Goal: Information Seeking & Learning: Learn about a topic

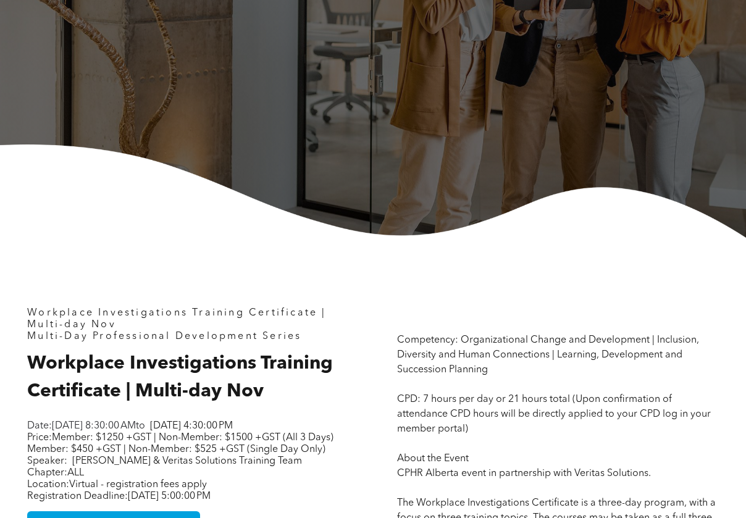
scroll to position [309, 0]
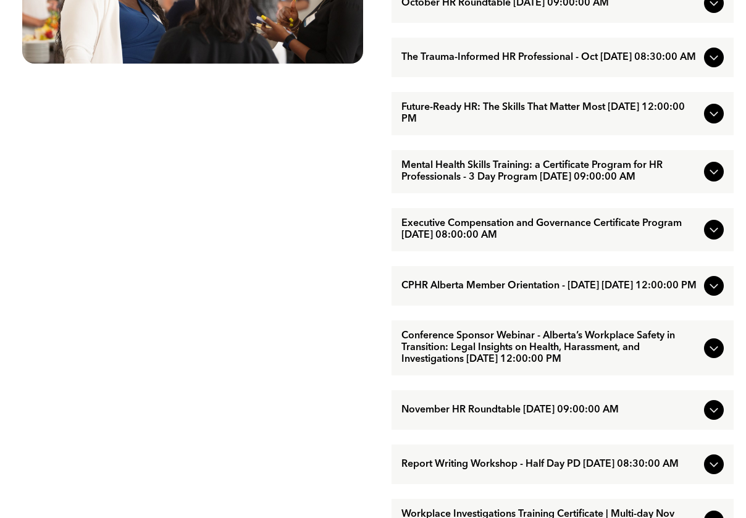
scroll to position [789, 0]
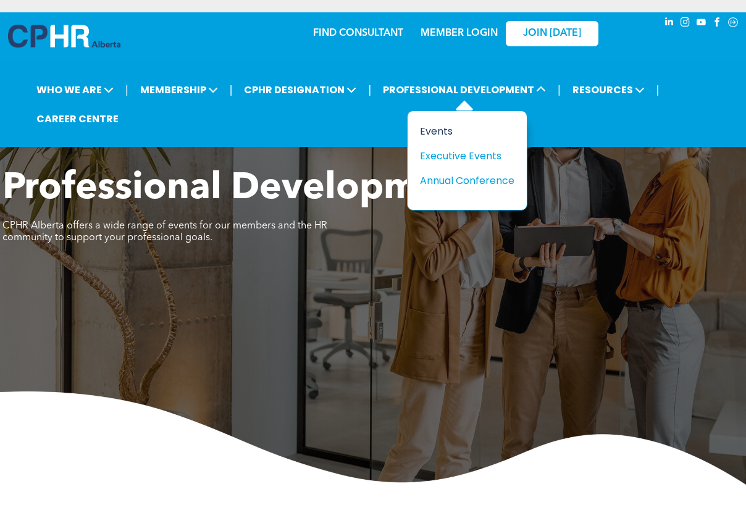
click at [427, 135] on div "Events" at bounding box center [462, 130] width 85 height 15
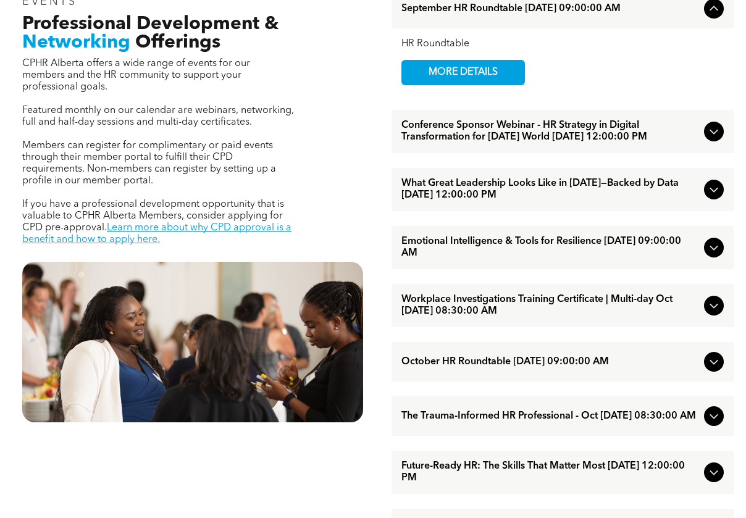
scroll to position [432, 0]
click at [494, 317] on span "Workplace Investigations Training Certificate | Multi-day Oct [DATE] 08:30:00 AM" at bounding box center [550, 305] width 298 height 23
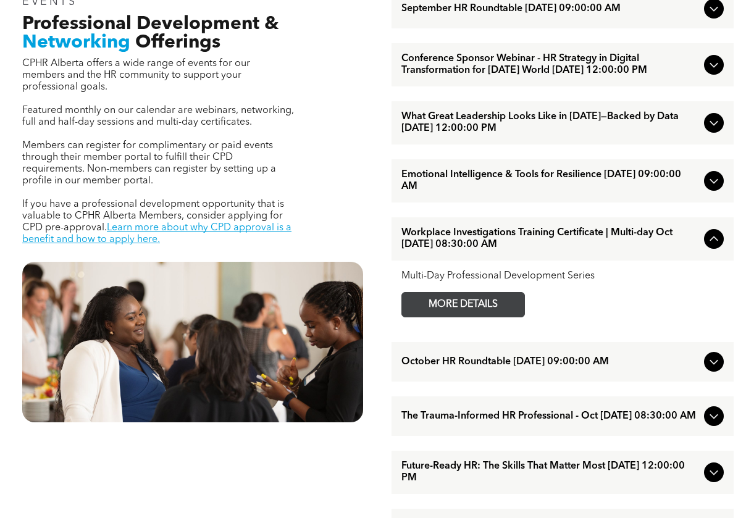
click at [485, 317] on span "MORE DETAILS" at bounding box center [463, 305] width 98 height 24
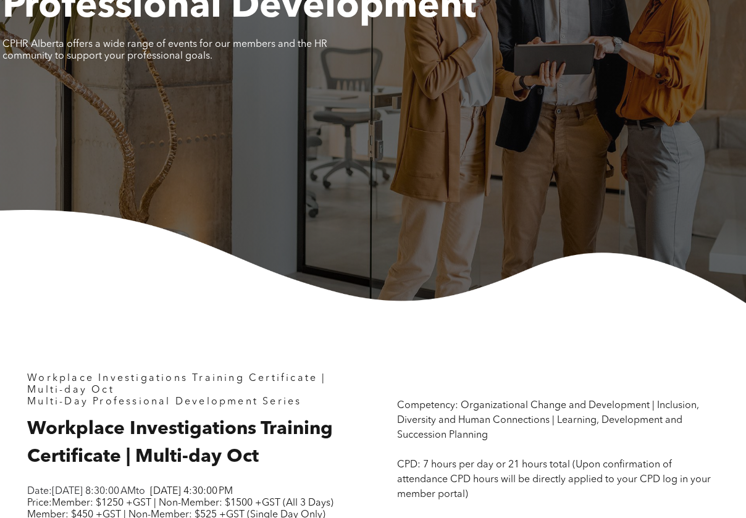
scroll to position [370, 0]
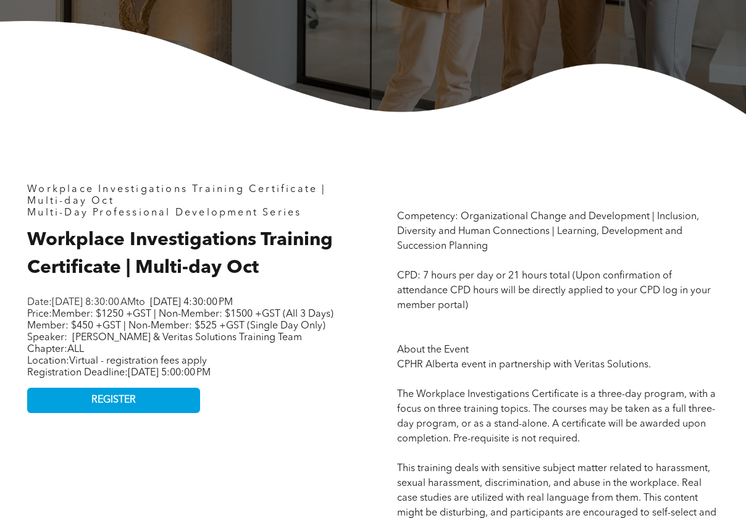
drag, startPoint x: 31, startPoint y: 188, endPoint x: 317, endPoint y: 412, distance: 363.3
copy div "Workplace Investigations Training Certificate | Multi-day Oct Multi-Day Profess…"
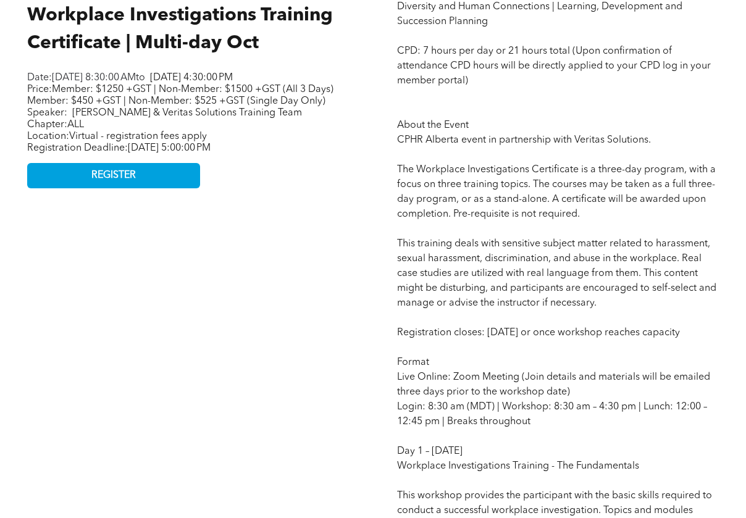
scroll to position [617, 0]
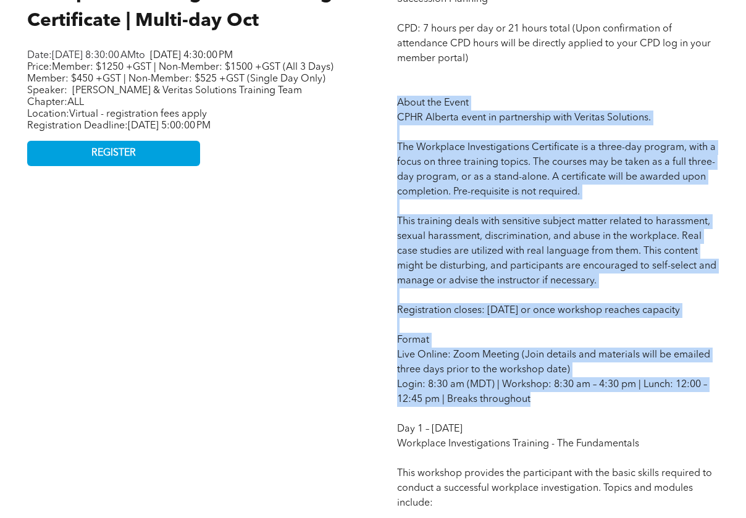
drag, startPoint x: 543, startPoint y: 416, endPoint x: 391, endPoint y: 104, distance: 346.6
drag, startPoint x: 391, startPoint y: 104, endPoint x: 418, endPoint y: 107, distance: 26.7
copy span "About the Event CPHR Alberta event in partnership with Veritas Solutions. The W…"
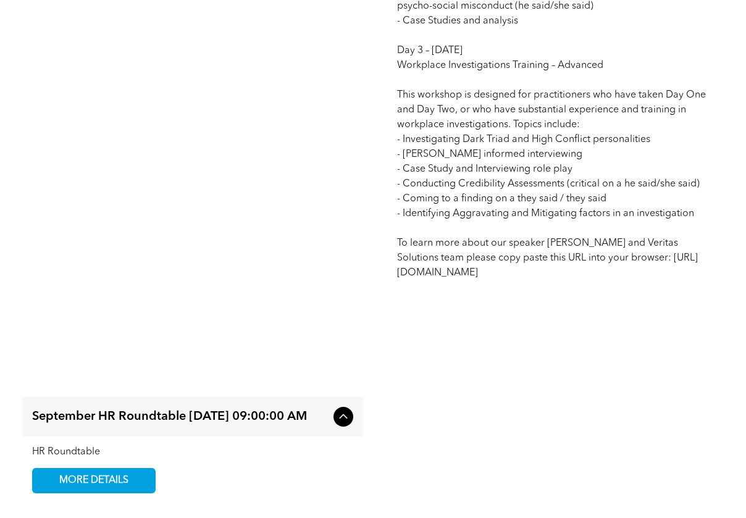
scroll to position [1544, 0]
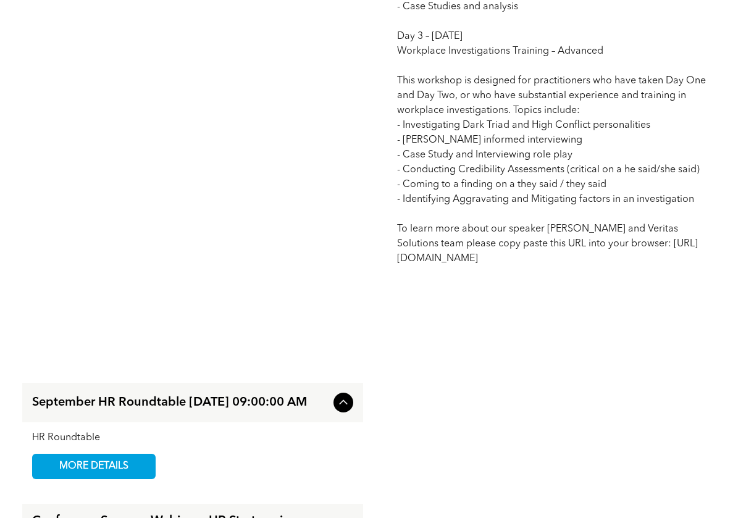
drag, startPoint x: 399, startPoint y: 75, endPoint x: 603, endPoint y: 285, distance: 293.5
copy span "Day 1 – Tuesday, Oct 7th, 2025 Workplace Investigations Training - The Fundamen…"
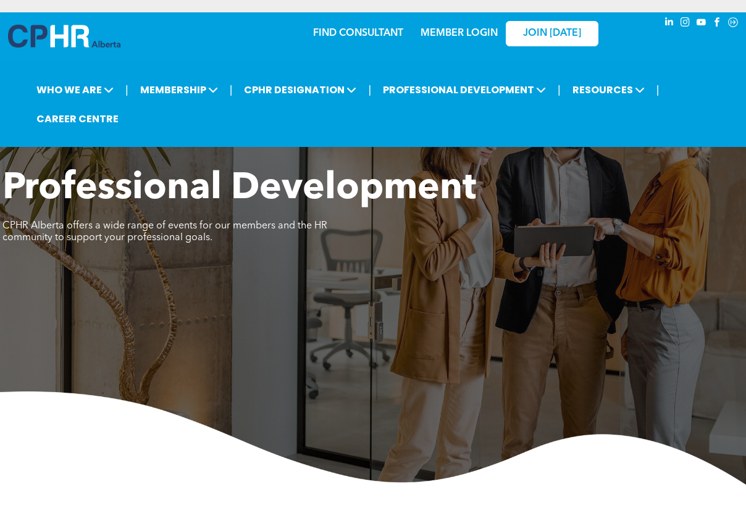
scroll to position [0, 0]
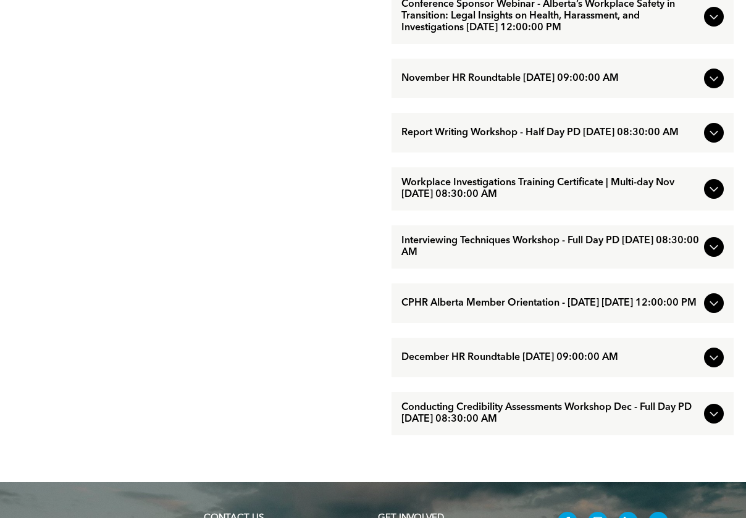
scroll to position [1111, 0]
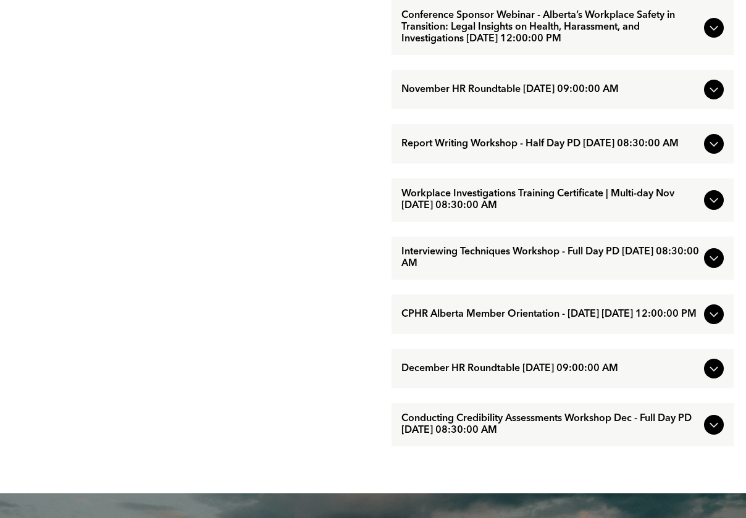
click at [498, 212] on span "Workplace Investigations Training Certificate | Multi-day Nov [DATE] 08:30:00 AM" at bounding box center [550, 199] width 298 height 23
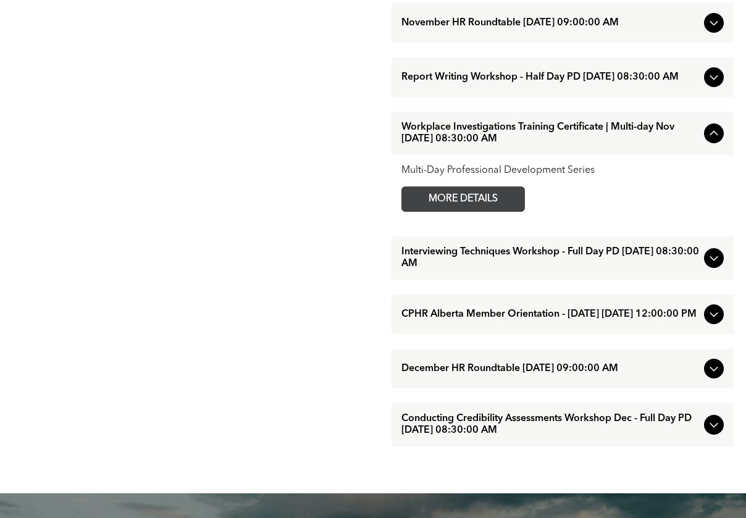
click at [470, 211] on span "MORE DETAILS" at bounding box center [463, 199] width 98 height 24
